Goal: Transaction & Acquisition: Purchase product/service

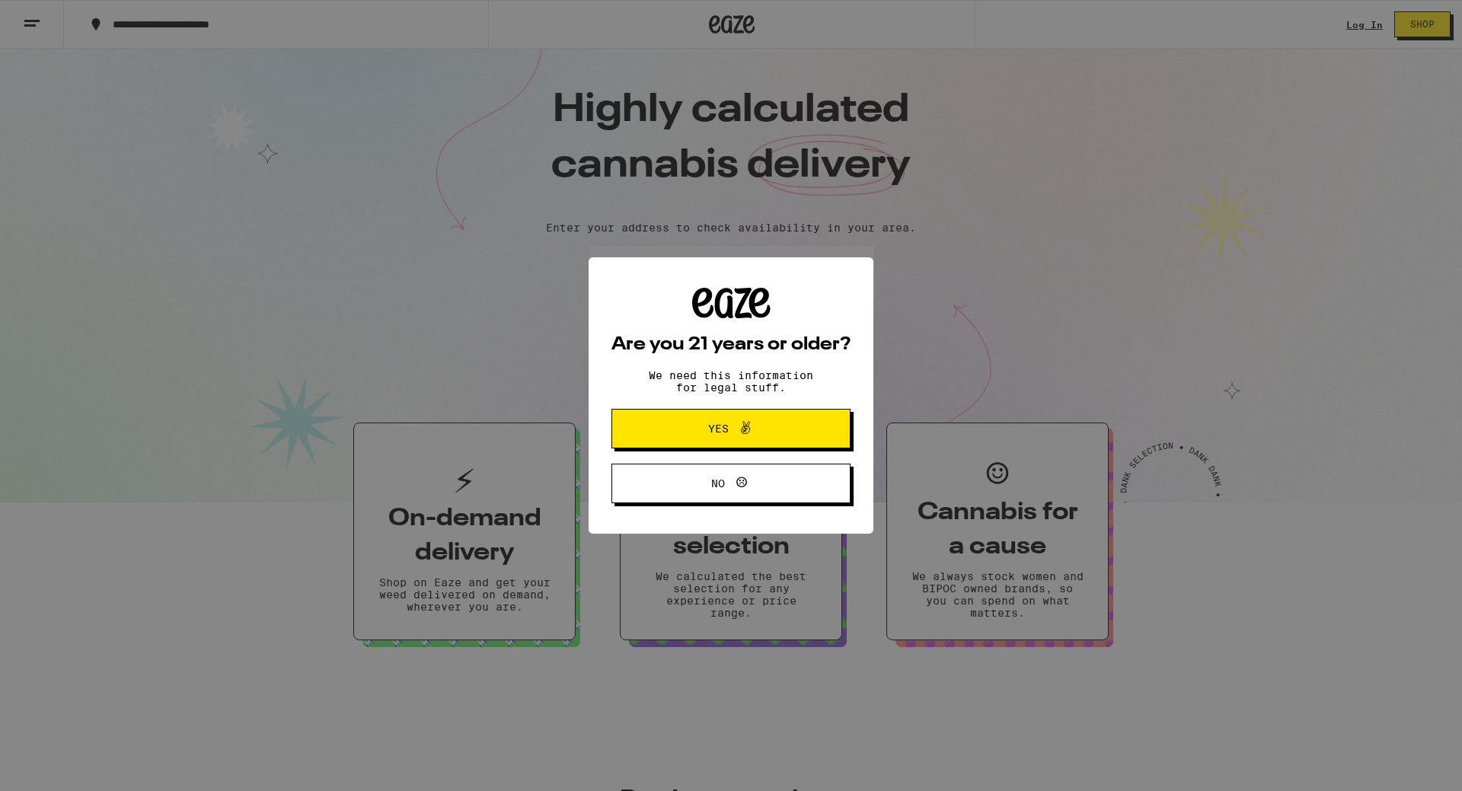
drag, startPoint x: 1390, startPoint y: 18, endPoint x: 1350, endPoint y: 24, distance: 40.8
click at [1350, 24] on div "Are you 21 years or older? We need this information for legal stuff. Yes No" at bounding box center [731, 395] width 1462 height 791
click at [795, 421] on button "Yes" at bounding box center [731, 429] width 239 height 40
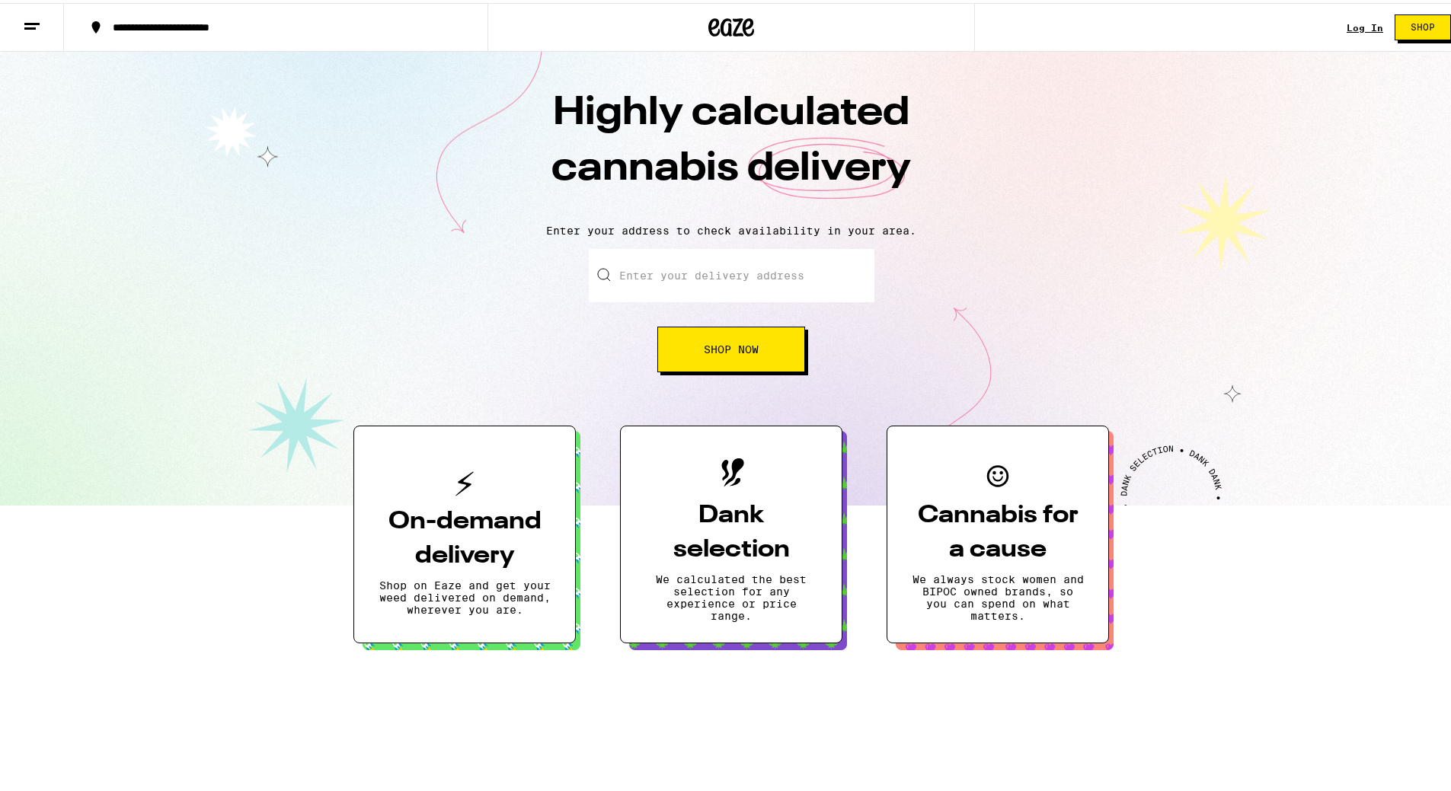
click at [1347, 29] on link "Log In" at bounding box center [1365, 25] width 37 height 10
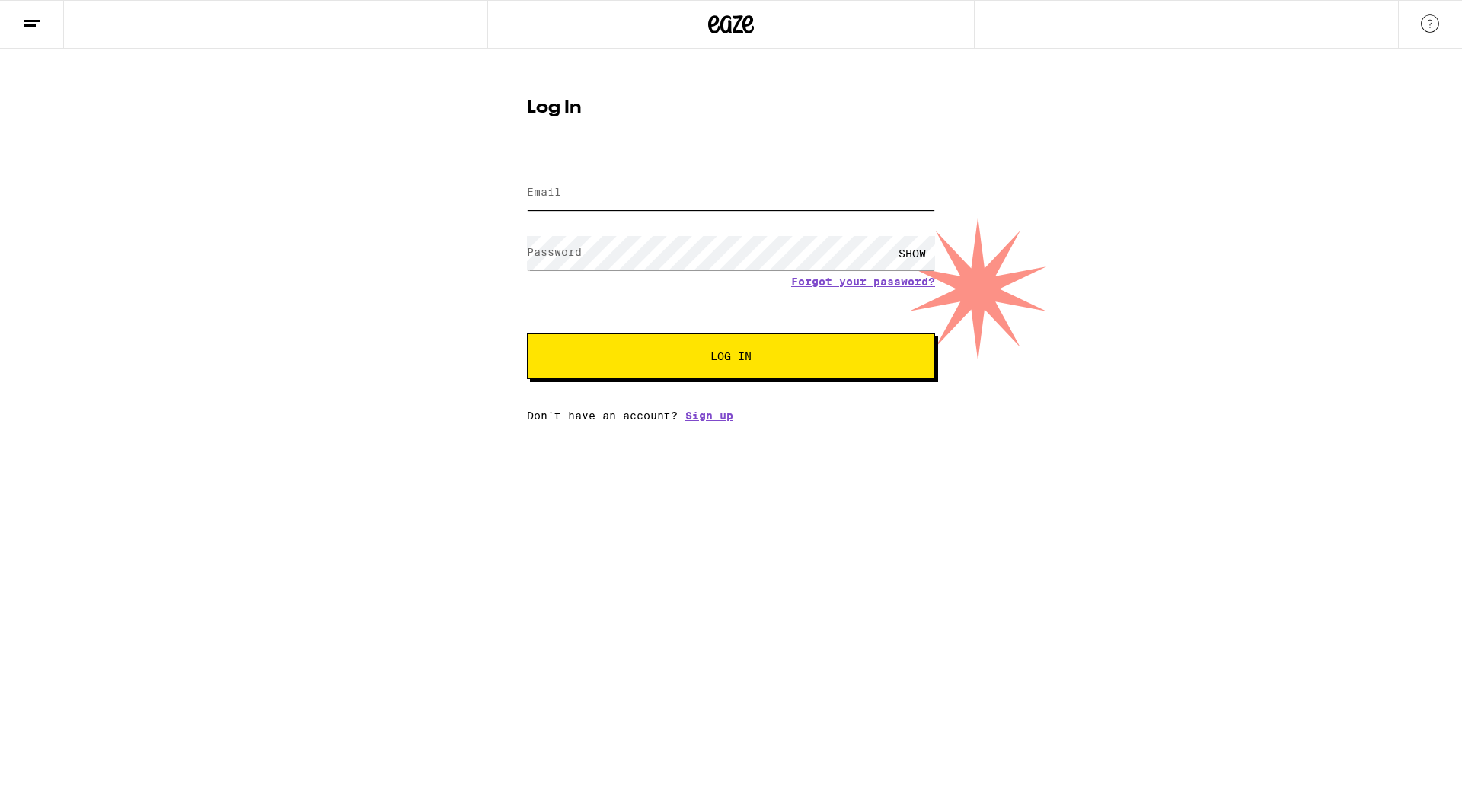
type input "[EMAIL_ADDRESS][DOMAIN_NAME]"
click at [570, 344] on button "Log In" at bounding box center [731, 357] width 408 height 46
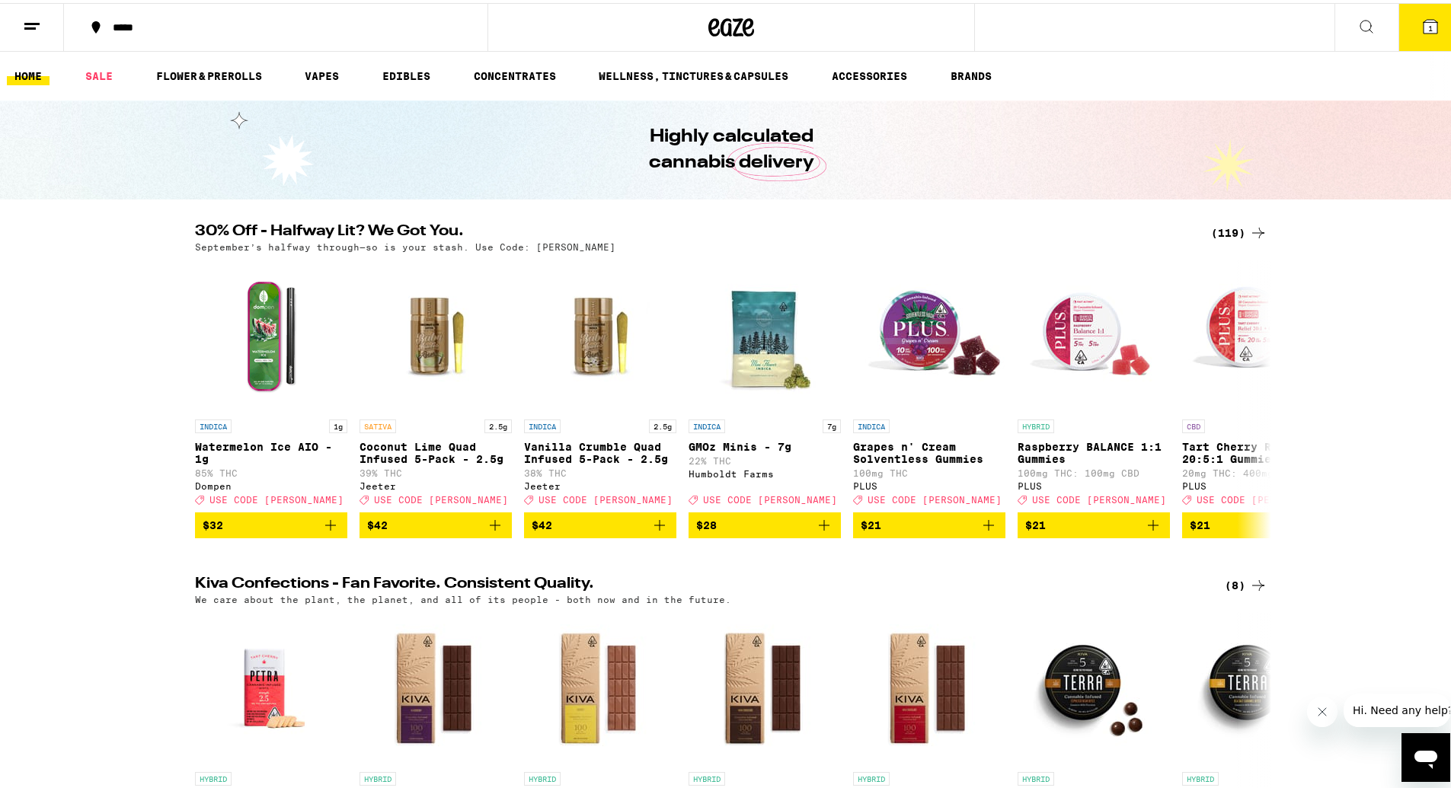
click at [1235, 224] on div "(119)" at bounding box center [1239, 230] width 56 height 18
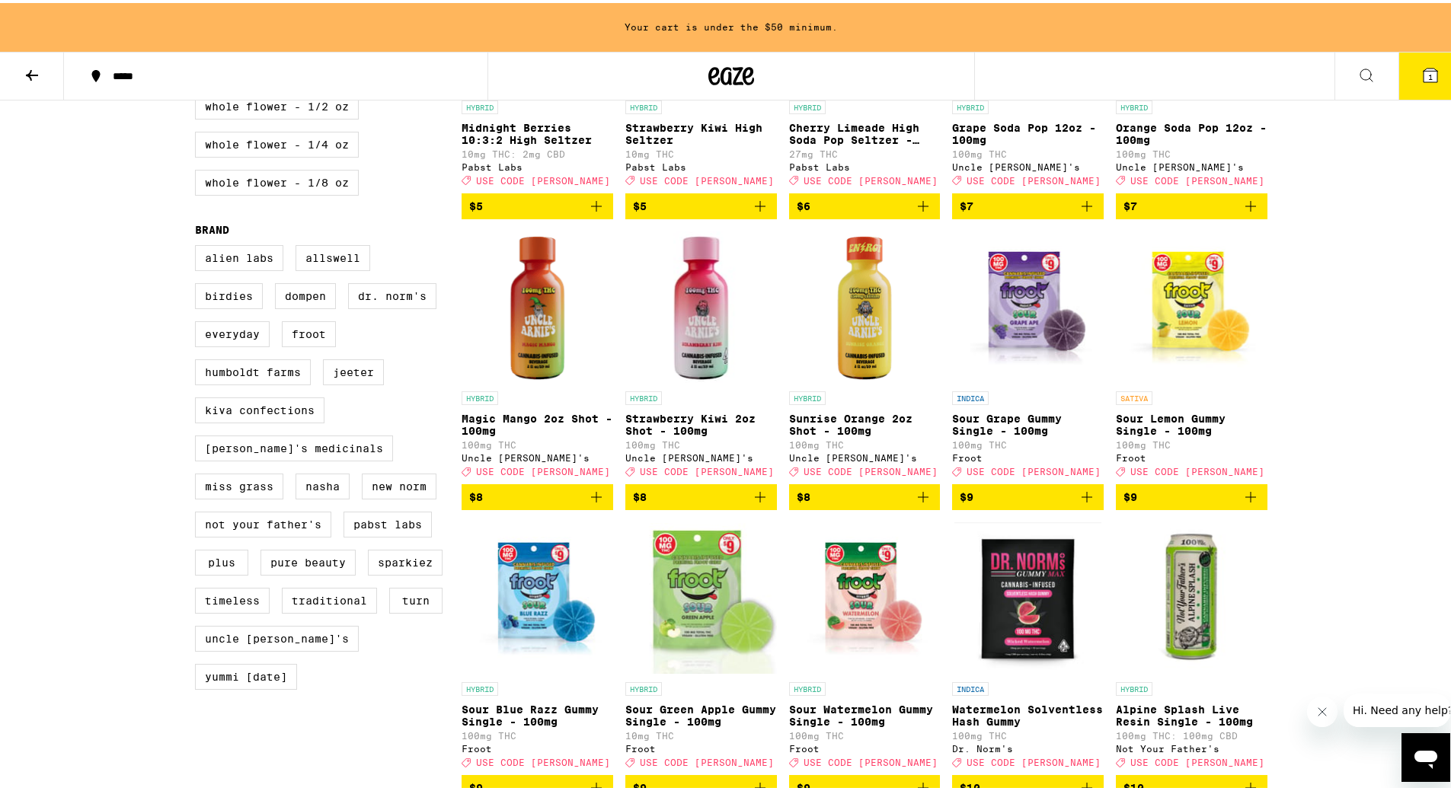
scroll to position [609, 0]
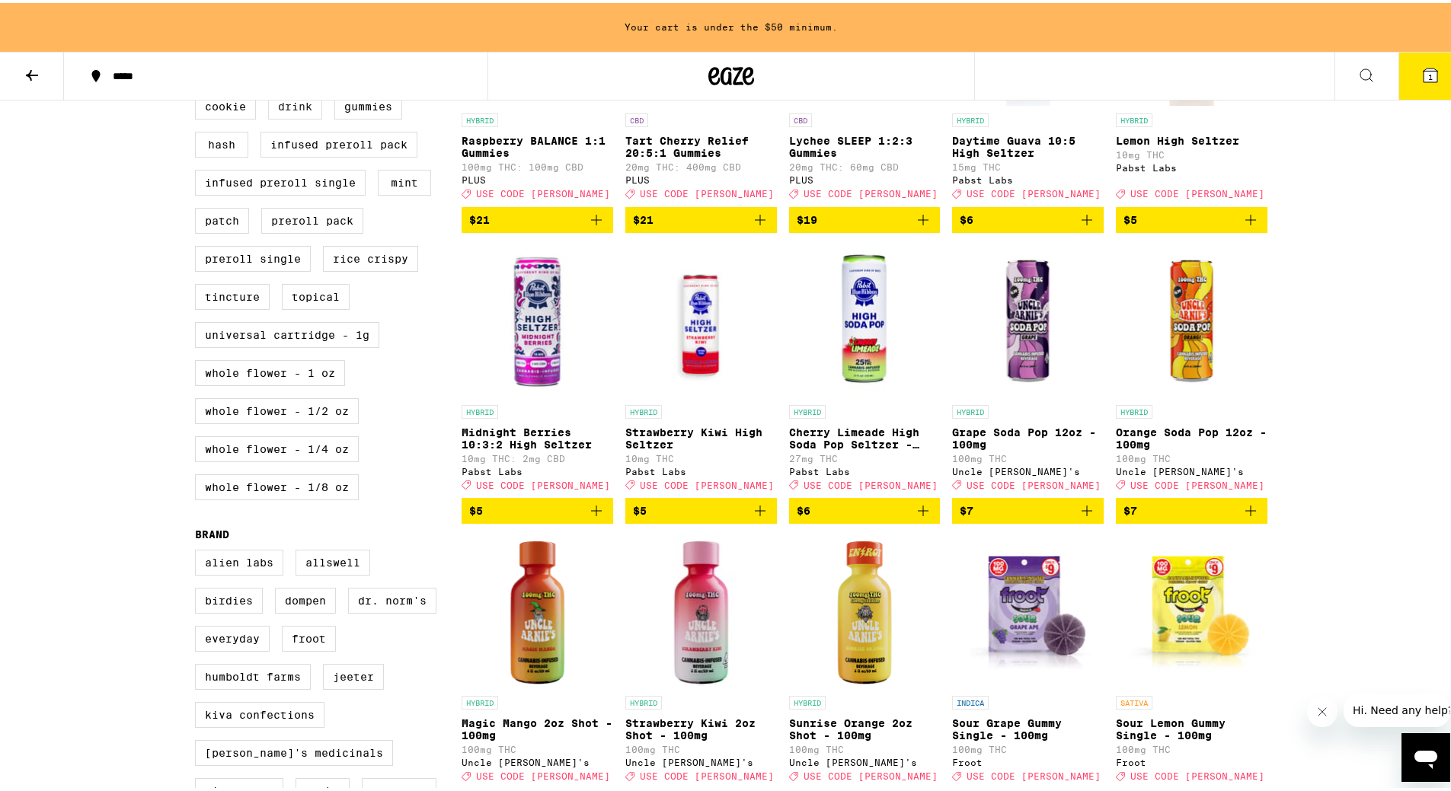
click at [307, 117] on label "Drink" at bounding box center [295, 104] width 54 height 26
click at [199, 56] on input "Drink" at bounding box center [198, 55] width 1 height 1
checkbox input "true"
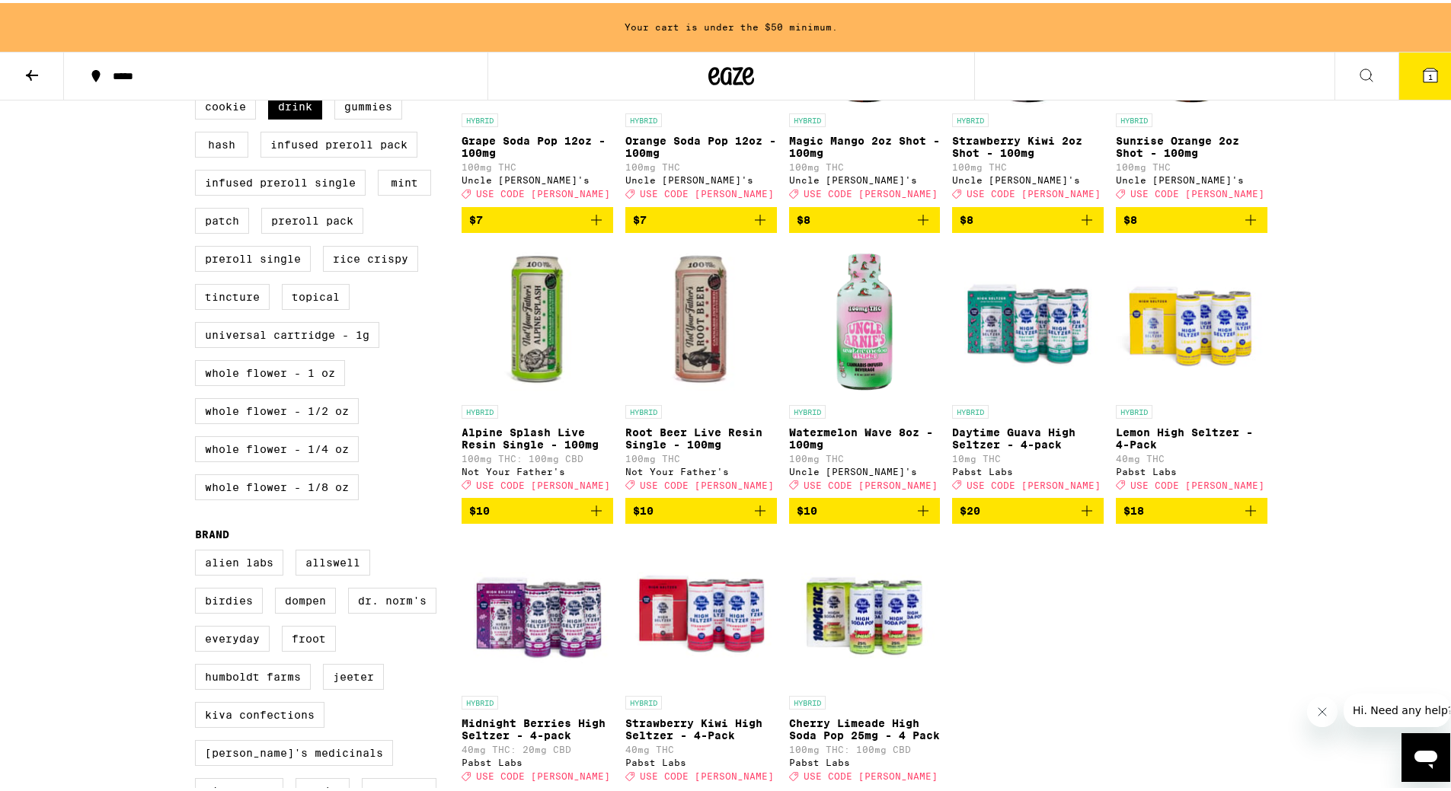
scroll to position [914, 0]
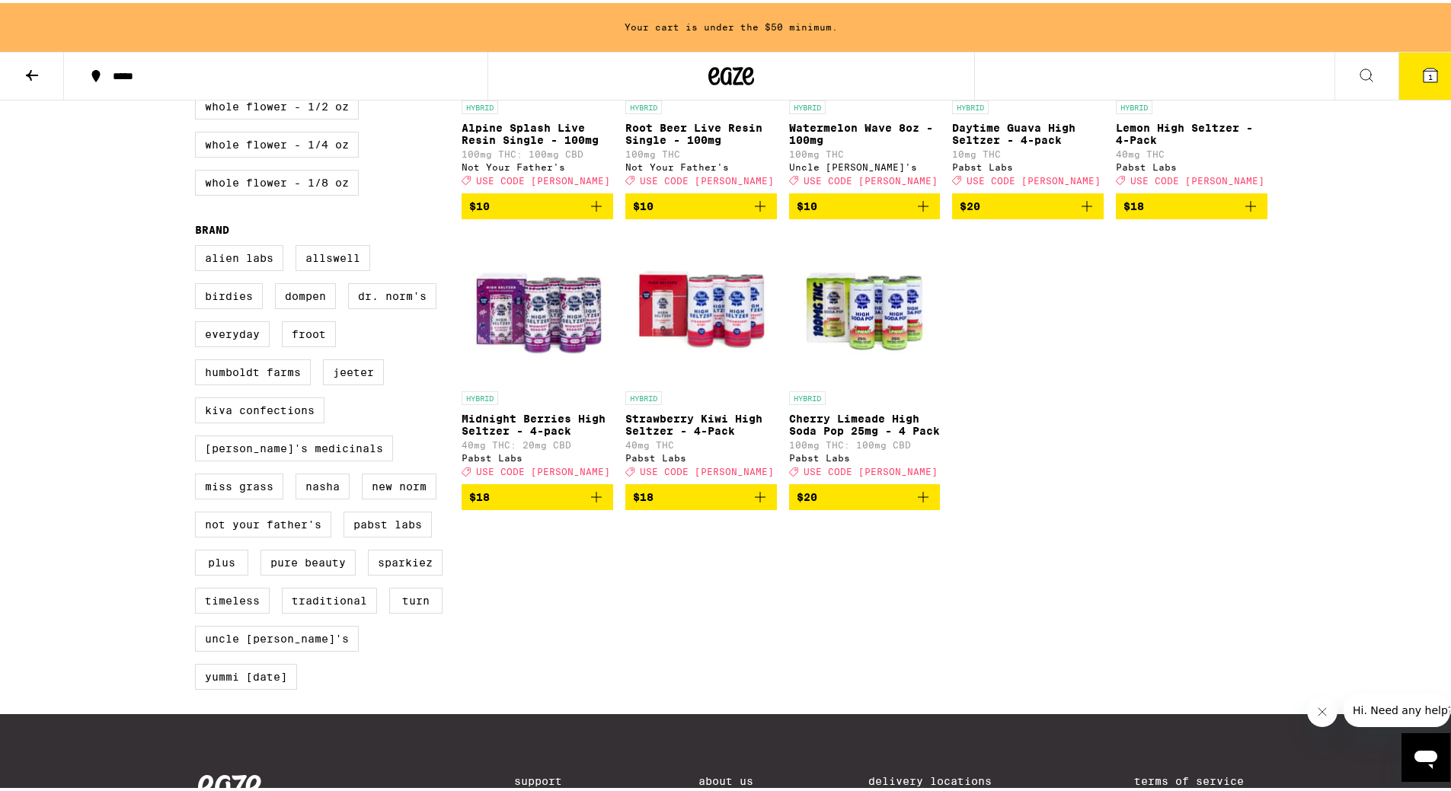
click at [755, 500] on icon "Add to bag" at bounding box center [760, 494] width 11 height 11
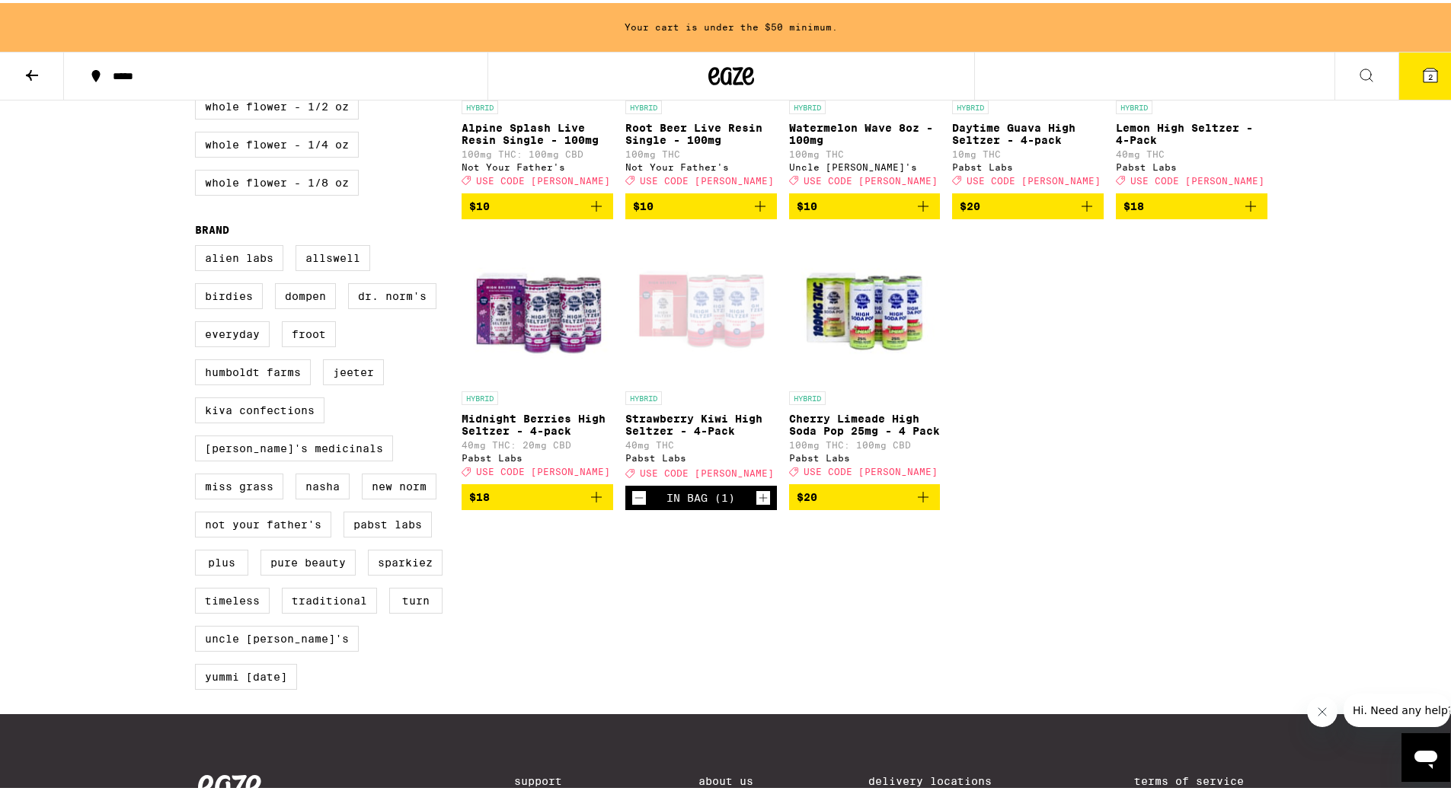
scroll to position [865, 0]
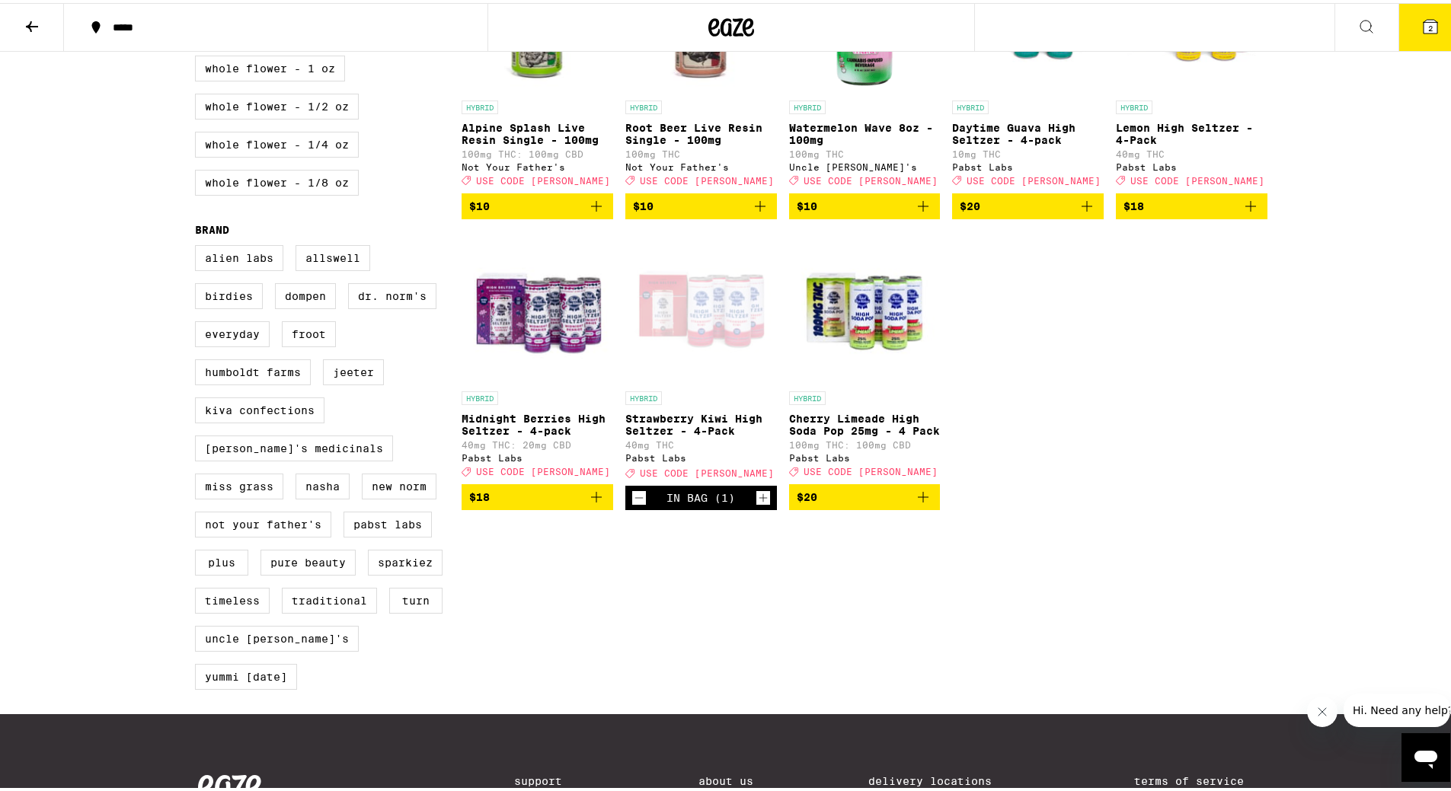
click at [640, 504] on icon "Decrement" at bounding box center [639, 495] width 14 height 18
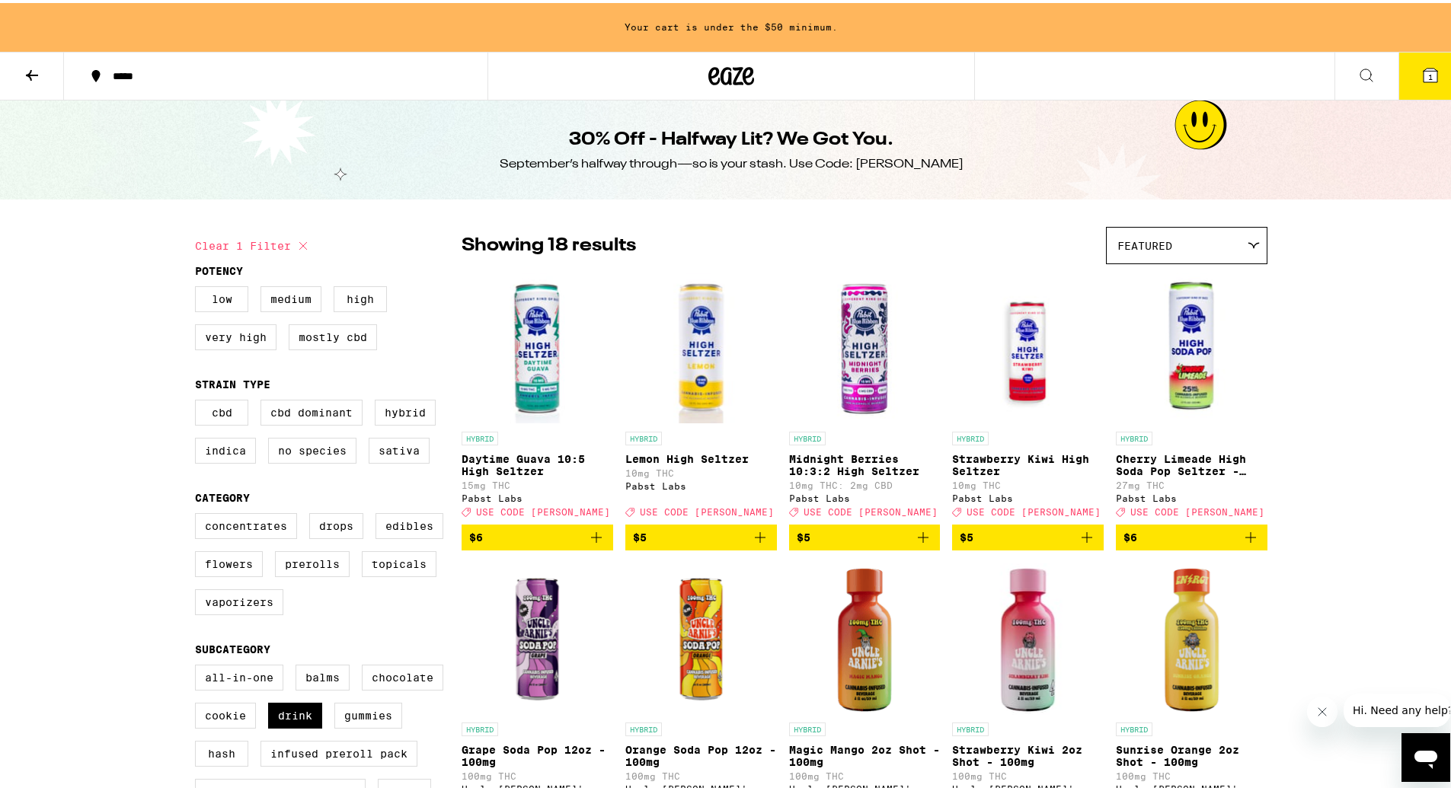
scroll to position [305, 0]
